Goal: Task Accomplishment & Management: Manage account settings

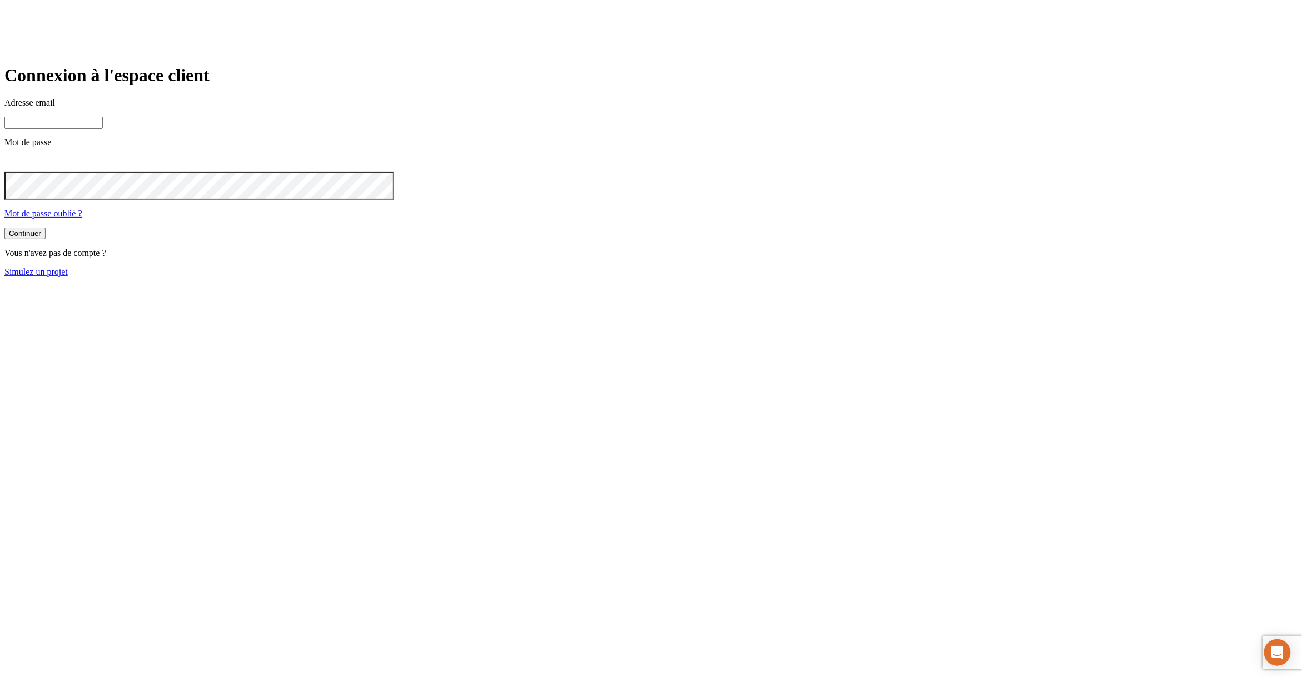
click at [103, 128] on input at bounding box center [53, 123] width 98 height 12
paste input "james.bond+27150@nalo.fr"
type input "james.bond+27150@nalo.fr"
click at [4, 227] on button "Continuer" at bounding box center [24, 233] width 41 height 12
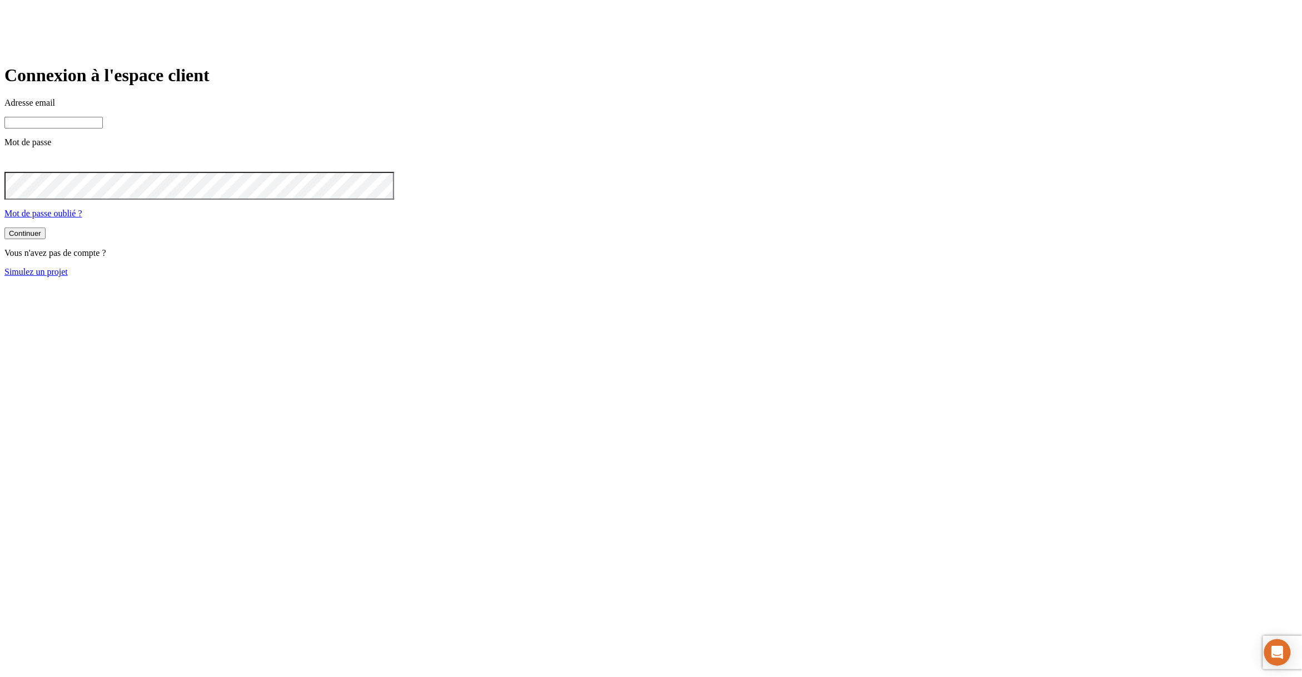
click at [103, 128] on input at bounding box center [53, 123] width 98 height 12
paste input "james.bond+27150@nalo.fr"
type input "james.bond+27150@nalo.fr"
click at [4, 227] on button "Continuer" at bounding box center [24, 233] width 41 height 12
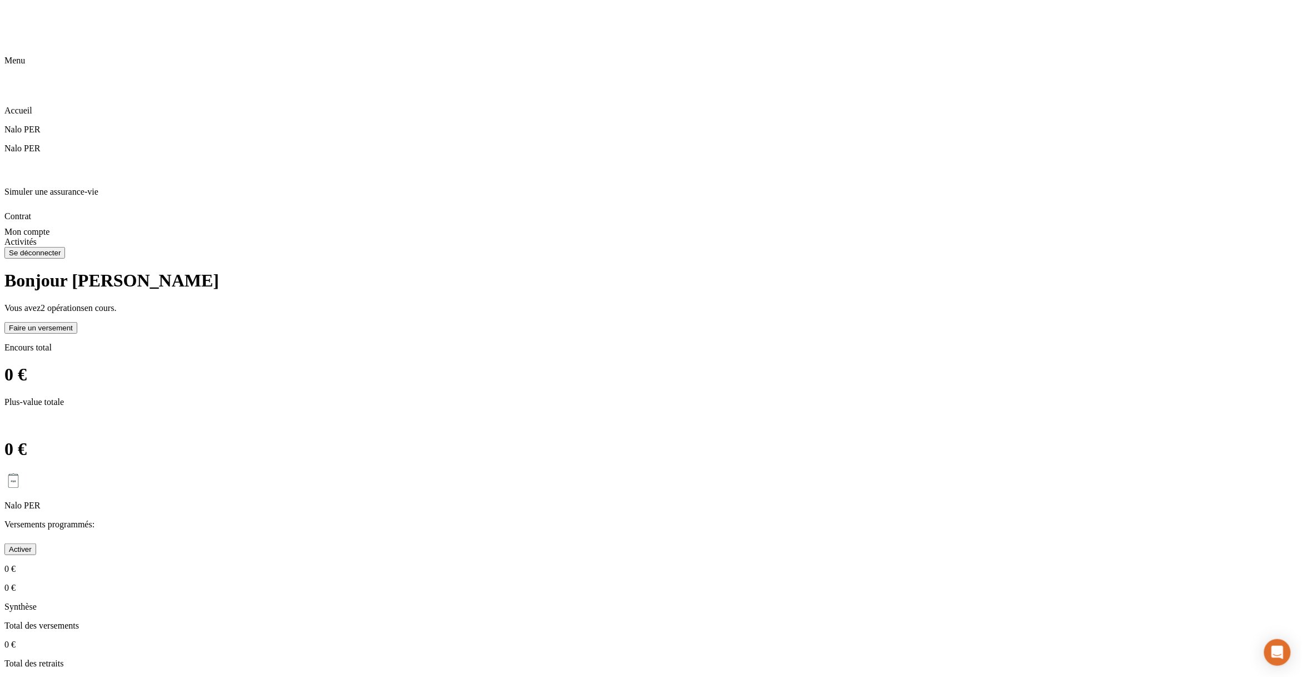
click at [426, 471] on div "Nalo PER Versements programmés : Activer 0 € 0 €" at bounding box center [650, 531] width 1293 height 121
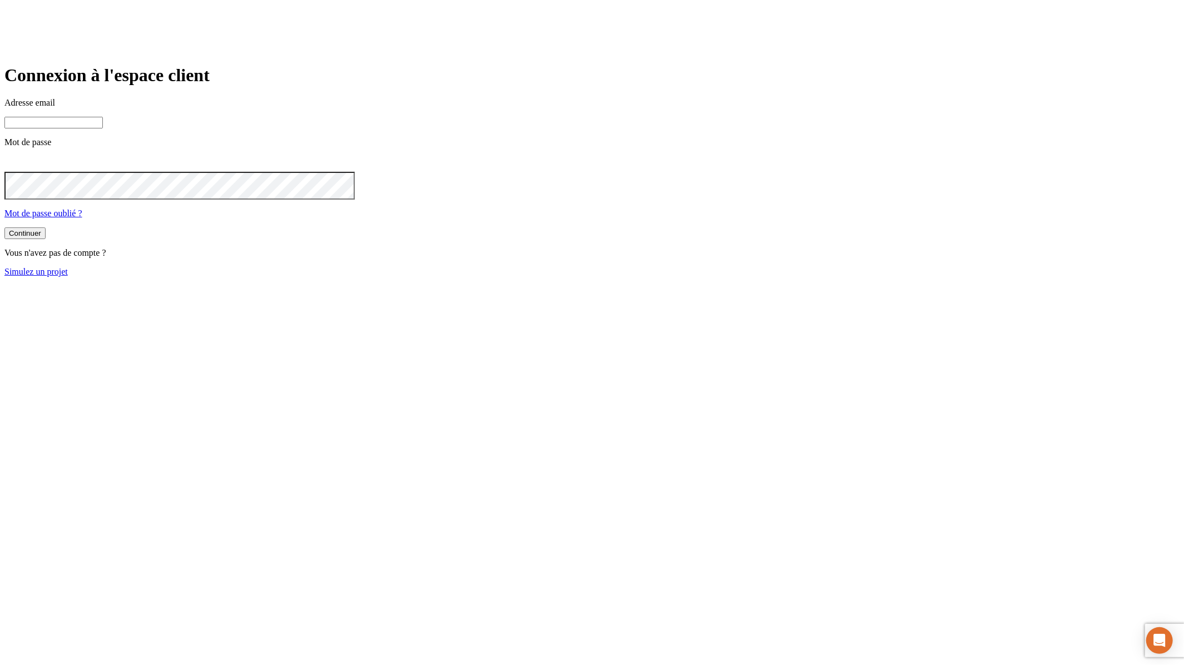
click at [103, 128] on input at bounding box center [53, 123] width 98 height 12
paste input "james.bond+27150@nalo.fr"
type input "james.bond+27150@nalo.fr"
click at [4, 227] on button "Continuer" at bounding box center [24, 233] width 41 height 12
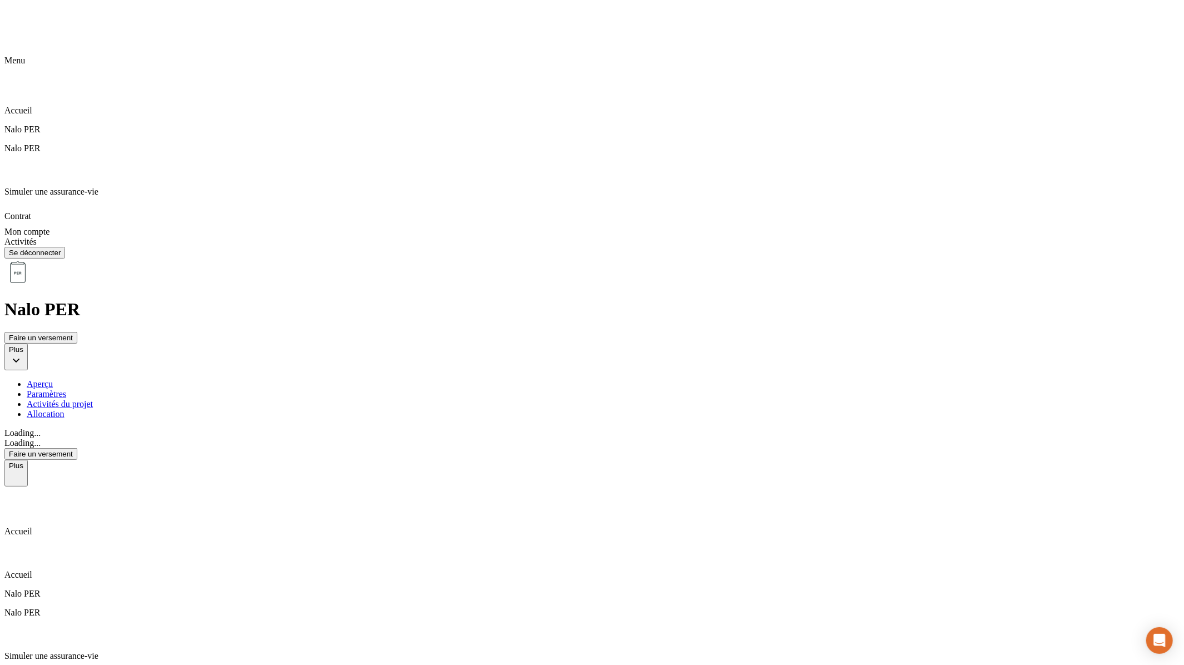
click at [48, 527] on p "Accueil" at bounding box center [591, 532] width 1175 height 10
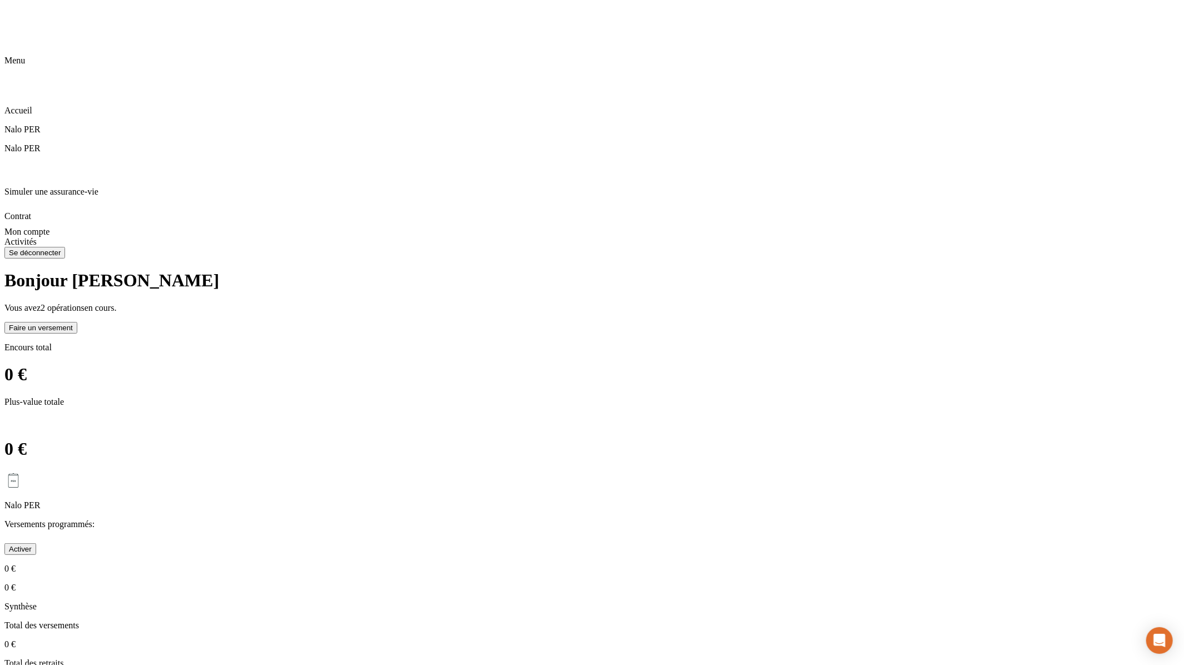
click at [336, 303] on div "Vous avez 2 opérations en cours." at bounding box center [591, 308] width 1175 height 10
click at [319, 270] on div "Bonjour James Vous avez 2 opérations en cours. Faire un versement Encours total…" at bounding box center [591, 492] width 1175 height 444
click at [85, 303] on span "2 opérations" at bounding box center [63, 307] width 44 height 9
click at [386, 471] on div "Nalo PER Versements programmés : Activer 0 € 0 €" at bounding box center [591, 531] width 1175 height 121
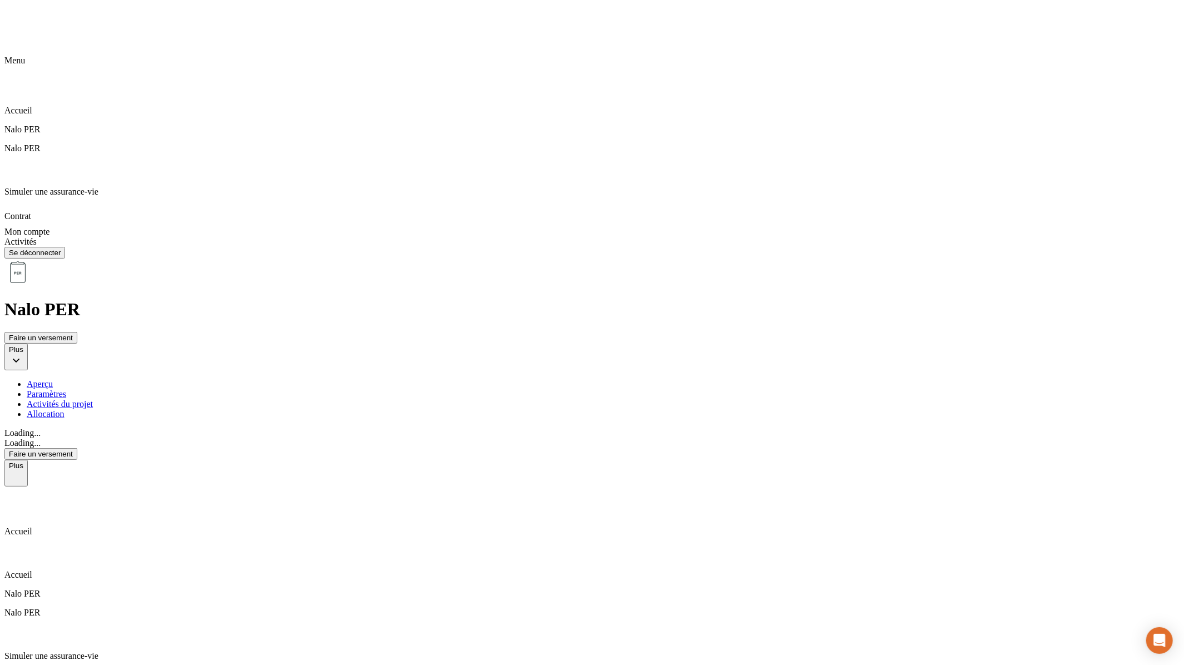
click at [549, 379] on ul "Aperçu Paramètres Activités du projet Allocation" at bounding box center [591, 399] width 1175 height 40
click at [525, 409] on div "Allocation" at bounding box center [603, 414] width 1153 height 10
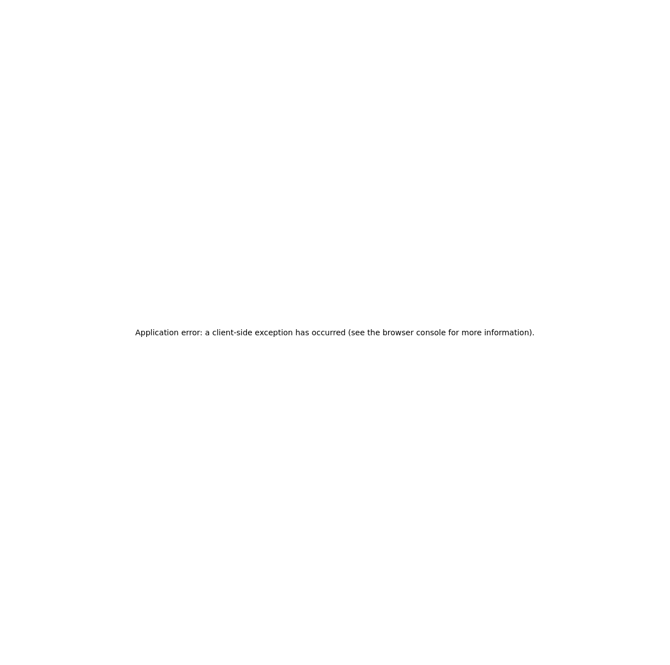
click at [489, 87] on div "Application error: a client-side exception has occurred (see the browser consol…" at bounding box center [335, 332] width 670 height 665
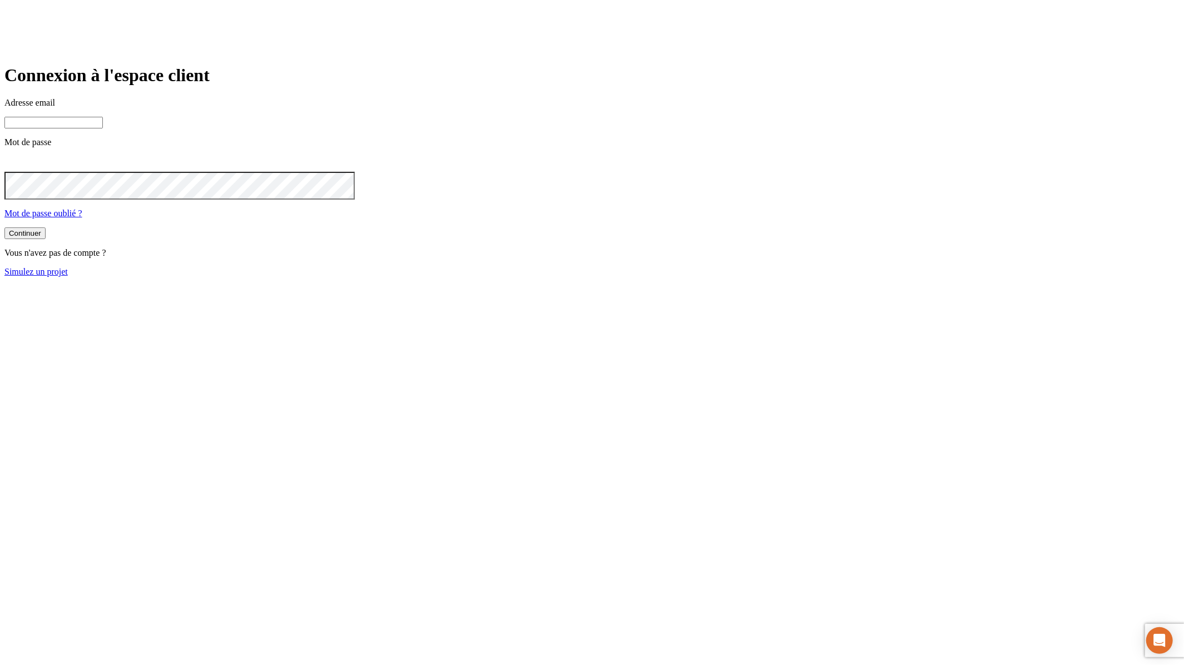
click at [669, 173] on main "Connexion à l'espace client Adresse email Mot de passe Mot de passe oublié ? Co…" at bounding box center [591, 171] width 1175 height 212
click at [103, 128] on input at bounding box center [53, 123] width 98 height 12
paste input "[PERSON_NAME][DOMAIN_NAME][EMAIL_ADDRESS][DOMAIN_NAME]"
type input "[PERSON_NAME][DOMAIN_NAME][EMAIL_ADDRESS][DOMAIN_NAME]"
click at [4, 227] on button "Continuer" at bounding box center [24, 233] width 41 height 12
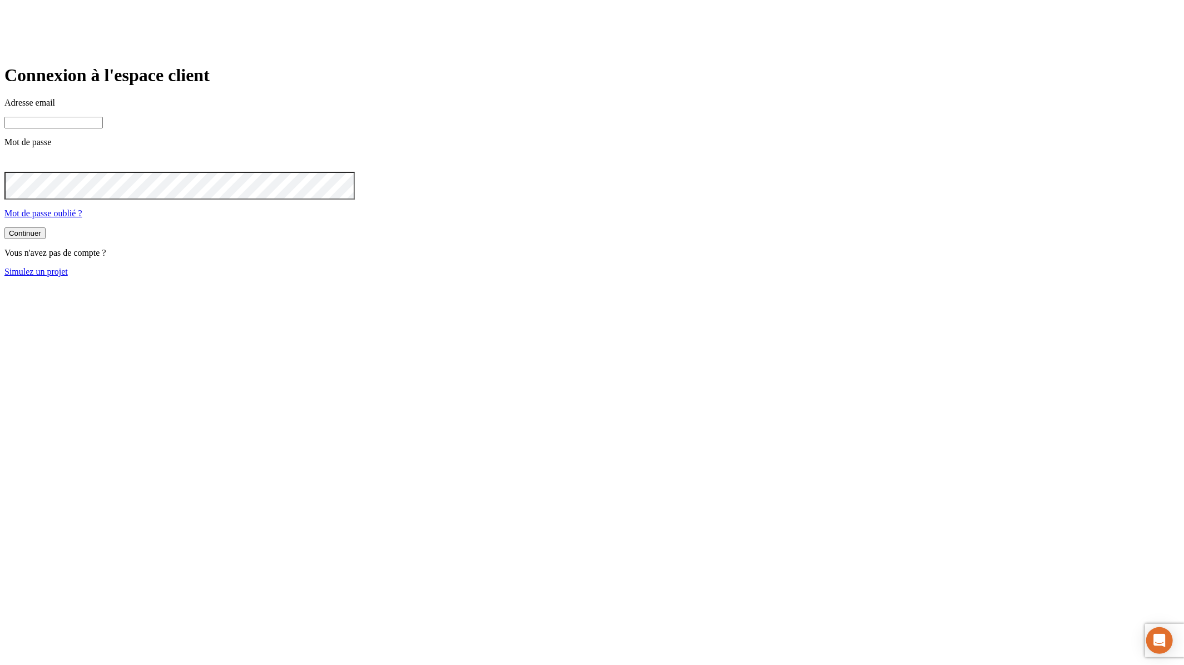
click at [103, 128] on input at bounding box center [53, 123] width 98 height 12
paste input "[PERSON_NAME][DOMAIN_NAME][EMAIL_ADDRESS][DOMAIN_NAME]"
type input "[PERSON_NAME][DOMAIN_NAME][EMAIL_ADDRESS][DOMAIN_NAME]"
click at [4, 227] on button "Continuer" at bounding box center [24, 233] width 41 height 12
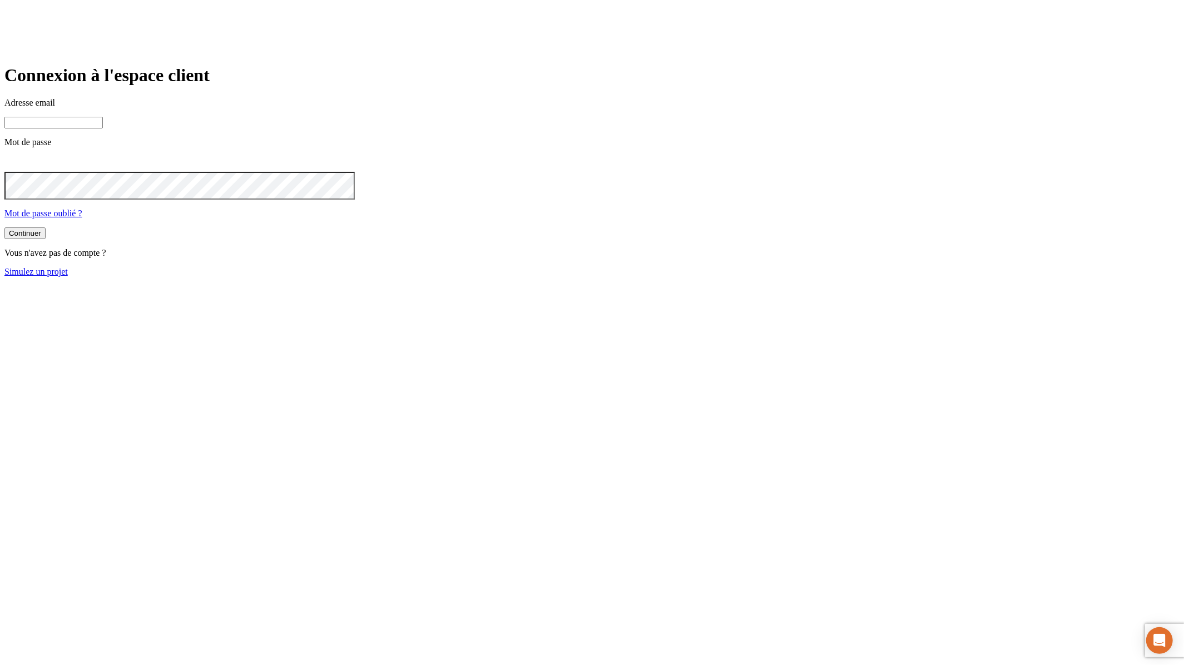
click at [433, 128] on div "Adresse email" at bounding box center [591, 113] width 1175 height 31
click at [103, 128] on input at bounding box center [53, 123] width 98 height 12
paste input "[PERSON_NAME][DOMAIN_NAME][EMAIL_ADDRESS][DOMAIN_NAME]"
type input "[PERSON_NAME][DOMAIN_NAME][EMAIL_ADDRESS][DOMAIN_NAME]"
click at [4, 227] on button "Continuer" at bounding box center [24, 233] width 41 height 12
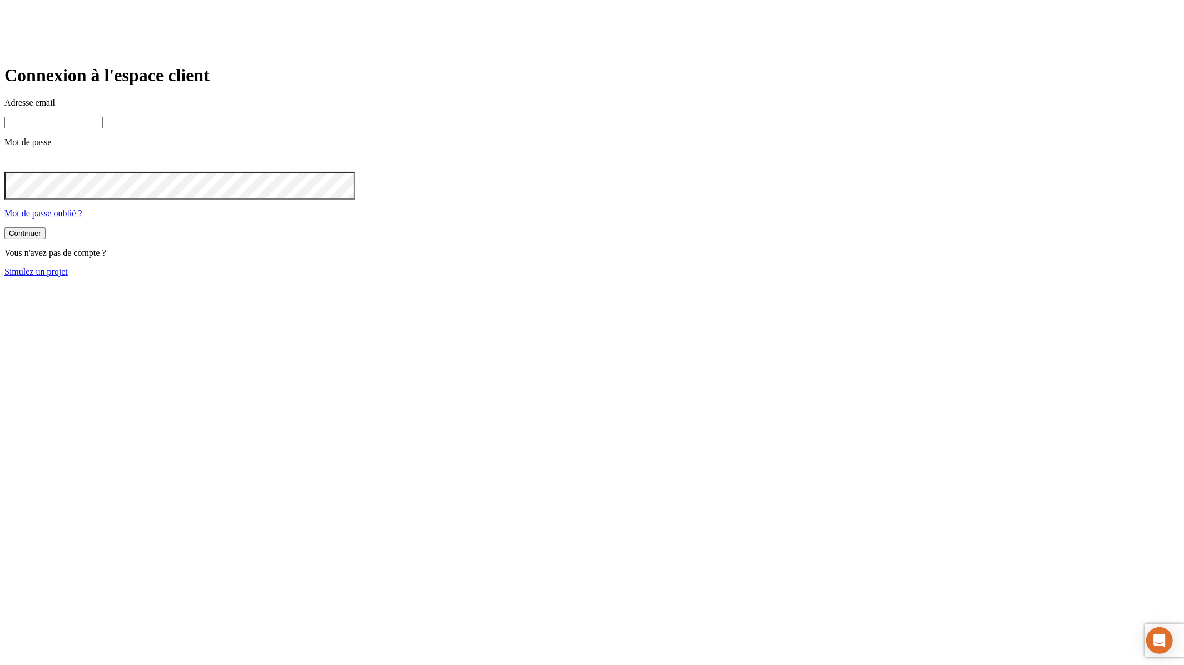
click at [103, 128] on input at bounding box center [53, 123] width 98 height 12
paste input "[PERSON_NAME][DOMAIN_NAME][EMAIL_ADDRESS][DOMAIN_NAME]"
type input "[PERSON_NAME][DOMAIN_NAME][EMAIL_ADDRESS][DOMAIN_NAME]"
click at [4, 227] on button "Continuer" at bounding box center [24, 233] width 41 height 12
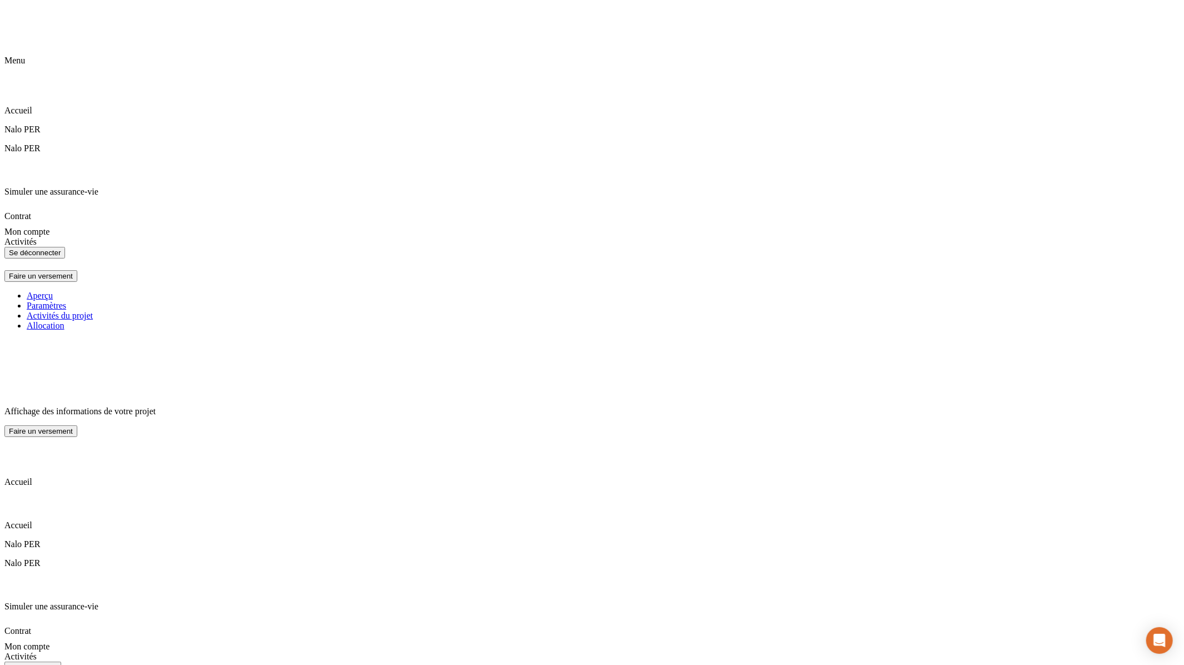
click at [484, 340] on div "Affichage des informations de votre projet" at bounding box center [591, 378] width 1175 height 77
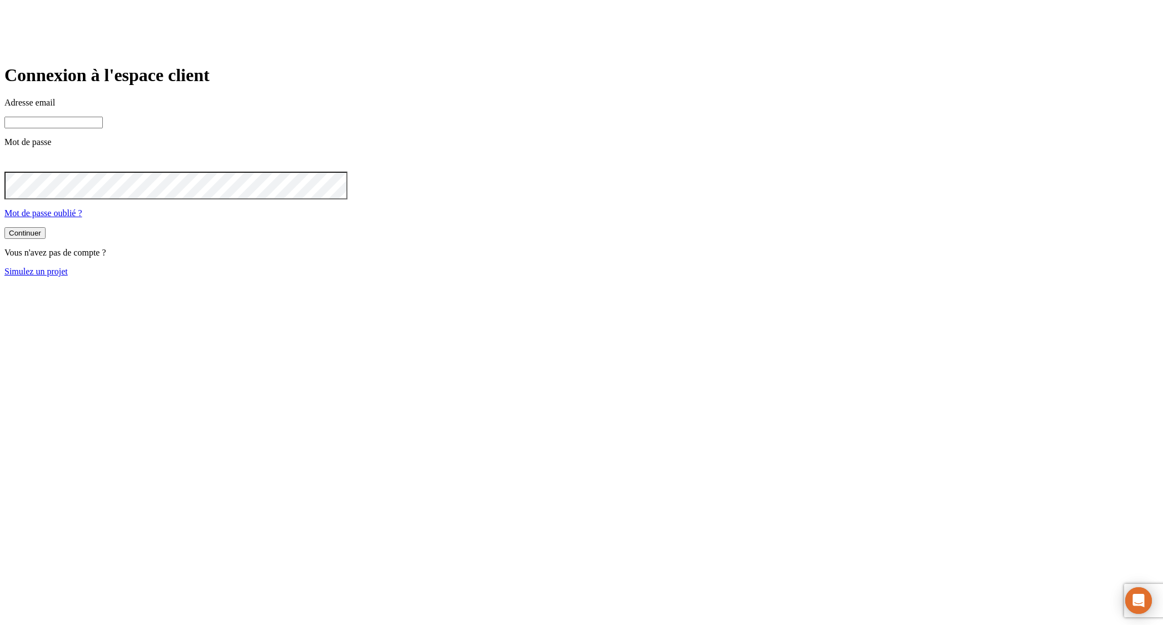
click at [103, 128] on input at bounding box center [53, 123] width 98 height 12
paste input "[PERSON_NAME][DOMAIN_NAME][EMAIL_ADDRESS][DOMAIN_NAME]"
type input "[PERSON_NAME][DOMAIN_NAME][EMAIL_ADDRESS][DOMAIN_NAME]"
click at [4, 227] on button "Continuer" at bounding box center [24, 233] width 41 height 12
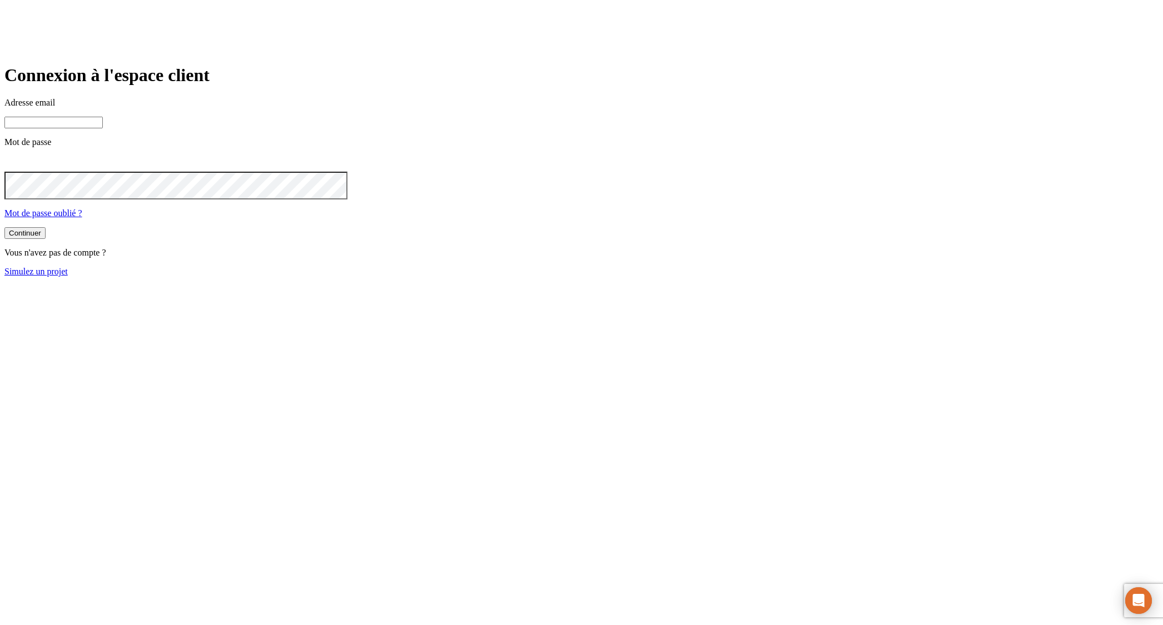
click at [103, 128] on input at bounding box center [53, 123] width 98 height 12
paste input "[PERSON_NAME][DOMAIN_NAME][EMAIL_ADDRESS][DOMAIN_NAME]"
type input "[PERSON_NAME][DOMAIN_NAME][EMAIL_ADDRESS][DOMAIN_NAME]"
click at [4, 227] on button "Continuer" at bounding box center [24, 233] width 41 height 12
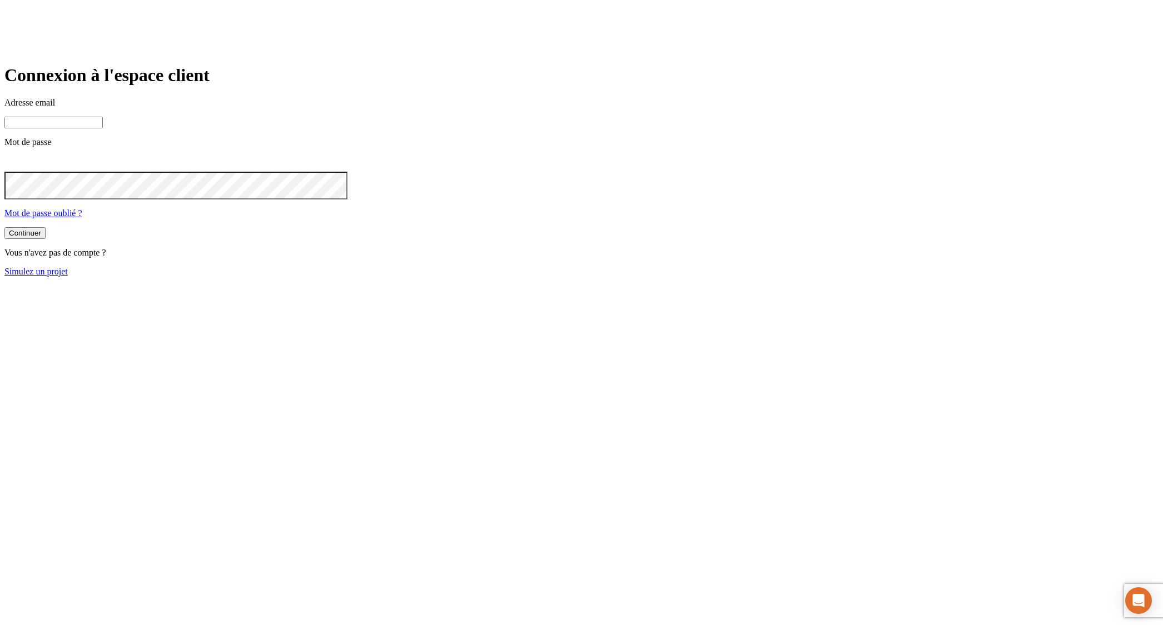
click at [446, 170] on div "Adresse email Mot de passe Mot de passe oublié ?" at bounding box center [581, 158] width 1154 height 121
paste input "[PERSON_NAME][DOMAIN_NAME][EMAIL_ADDRESS][DOMAIN_NAME]"
type input "[PERSON_NAME][DOMAIN_NAME][EMAIL_ADDRESS][DOMAIN_NAME]"
click at [4, 227] on button "Continuer" at bounding box center [24, 233] width 41 height 12
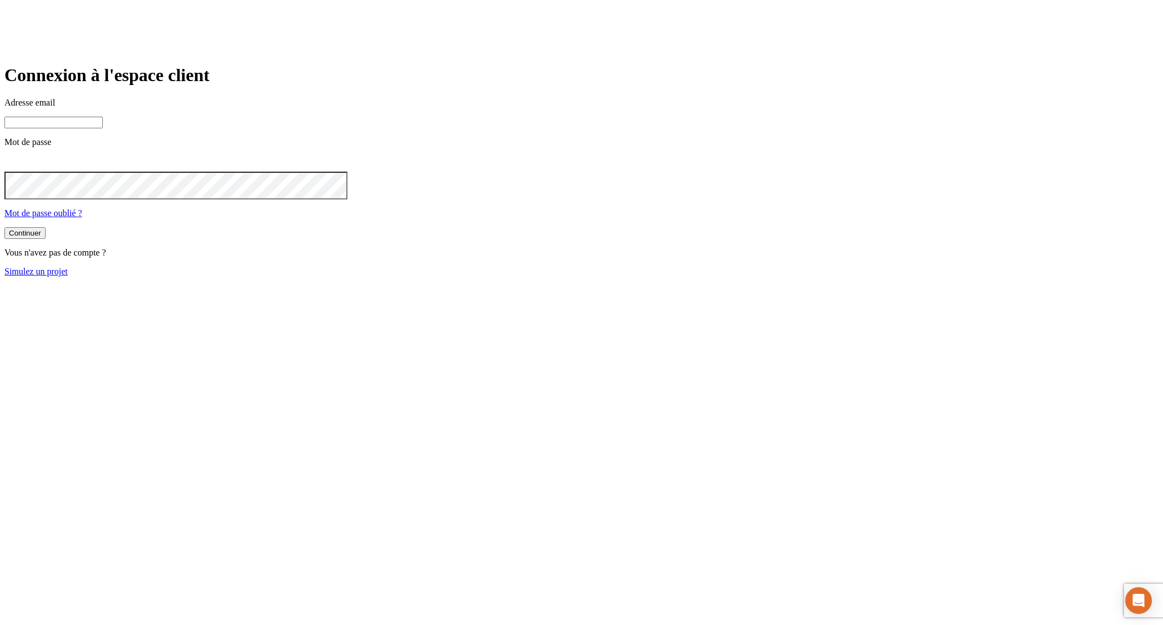
click at [103, 128] on input at bounding box center [53, 123] width 98 height 12
paste input "[PERSON_NAME][DOMAIN_NAME][EMAIL_ADDRESS][DOMAIN_NAME]"
type input "[PERSON_NAME][DOMAIN_NAME][EMAIL_ADDRESS][DOMAIN_NAME]"
click at [4, 227] on button "Continuer" at bounding box center [24, 233] width 41 height 12
